Goal: Information Seeking & Learning: Learn about a topic

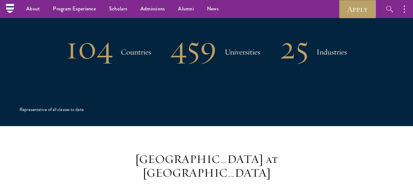
scroll to position [1212, 0]
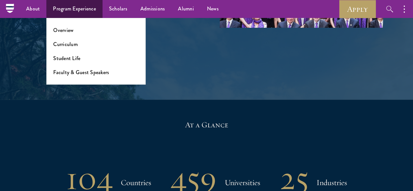
click at [68, 48] on ul "Overview Curriculum Student Life Faculty & Guest Speakers" at bounding box center [95, 51] width 99 height 67
click at [64, 43] on link "Curriculum" at bounding box center [65, 44] width 24 height 8
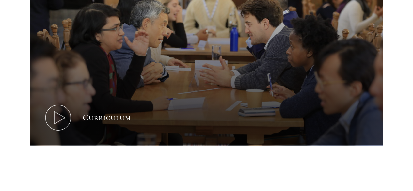
scroll to position [391, 0]
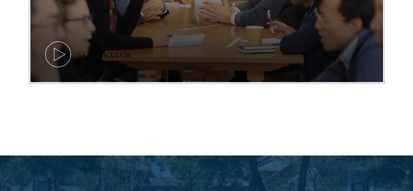
click at [53, 56] on icon at bounding box center [57, 53] width 29 height 29
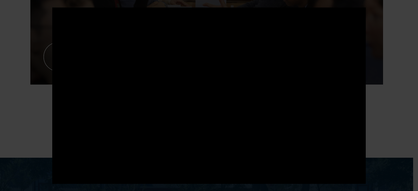
click at [387, 22] on div at bounding box center [209, 95] width 418 height 191
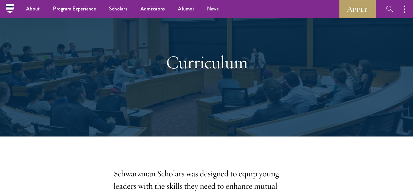
scroll to position [0, 0]
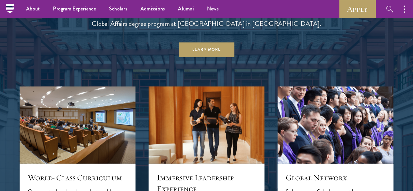
scroll to position [555, 0]
